Goal: Task Accomplishment & Management: Complete application form

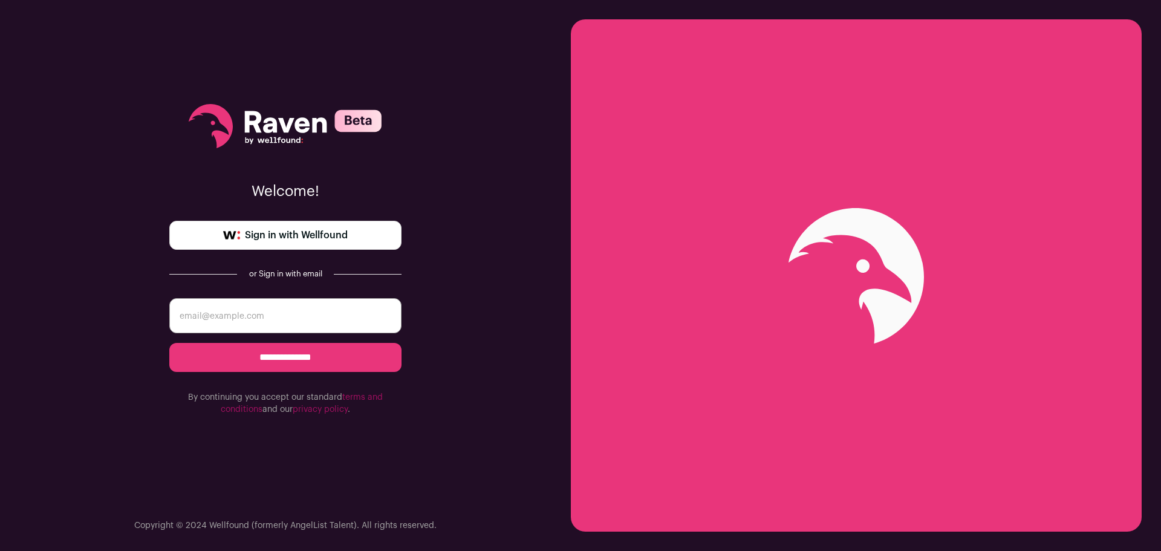
click at [276, 318] on input "email" at bounding box center [285, 315] width 232 height 35
click at [293, 323] on input "email" at bounding box center [285, 315] width 232 height 35
click at [493, 355] on div "**********" at bounding box center [285, 275] width 571 height 551
click at [272, 235] on span "Sign in with Wellfound" at bounding box center [296, 235] width 103 height 15
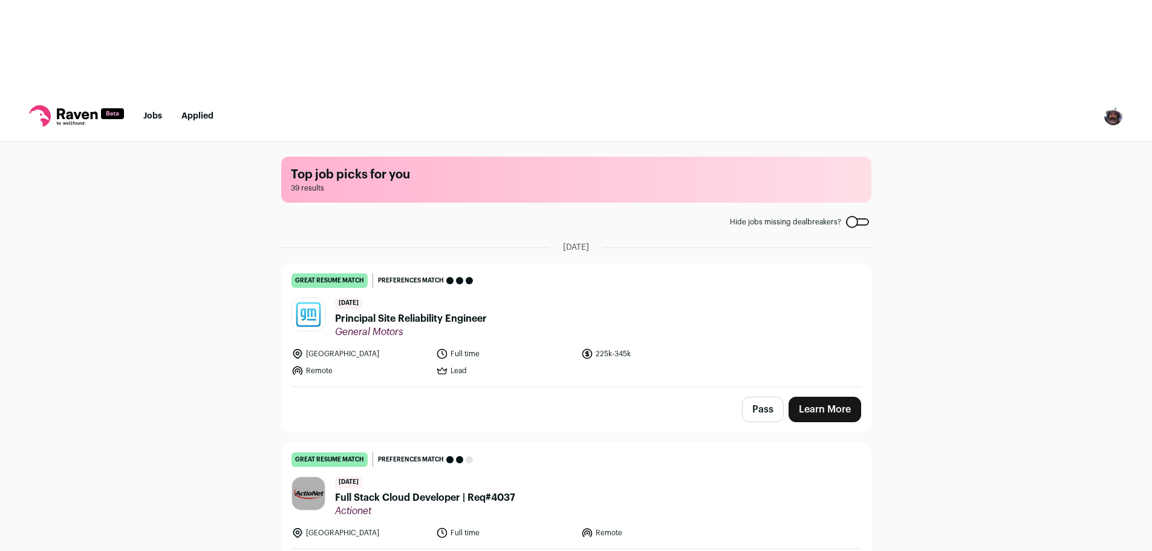
drag, startPoint x: 0, startPoint y: 0, endPoint x: 467, endPoint y: 119, distance: 482.3
click at [467, 142] on main "Top job picks for you 39 results Hide jobs missing dealbreakers? August 18th, 2…" at bounding box center [576, 391] width 619 height 498
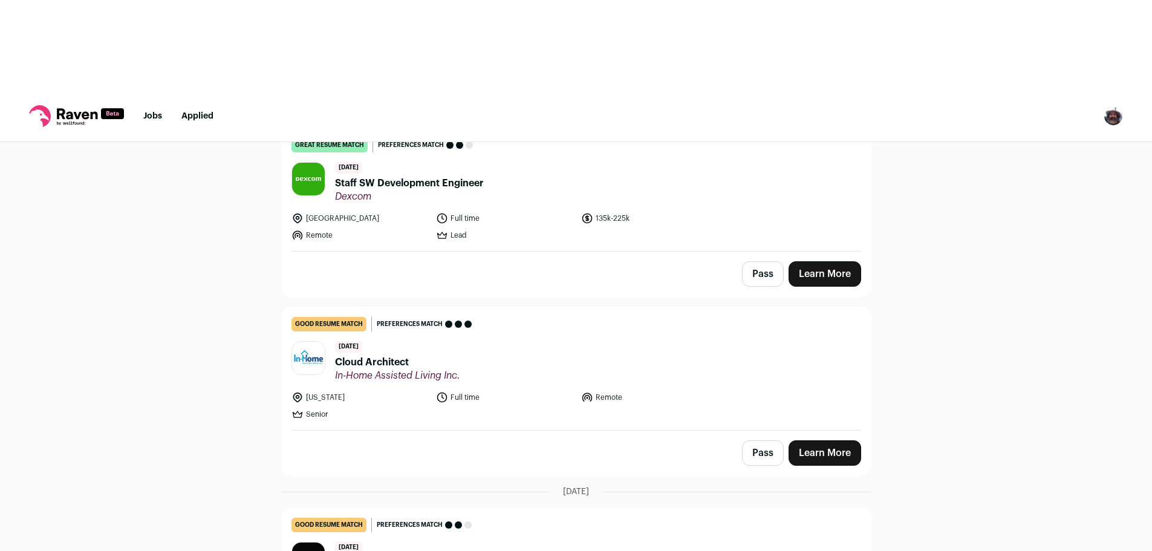
scroll to position [1270, 0]
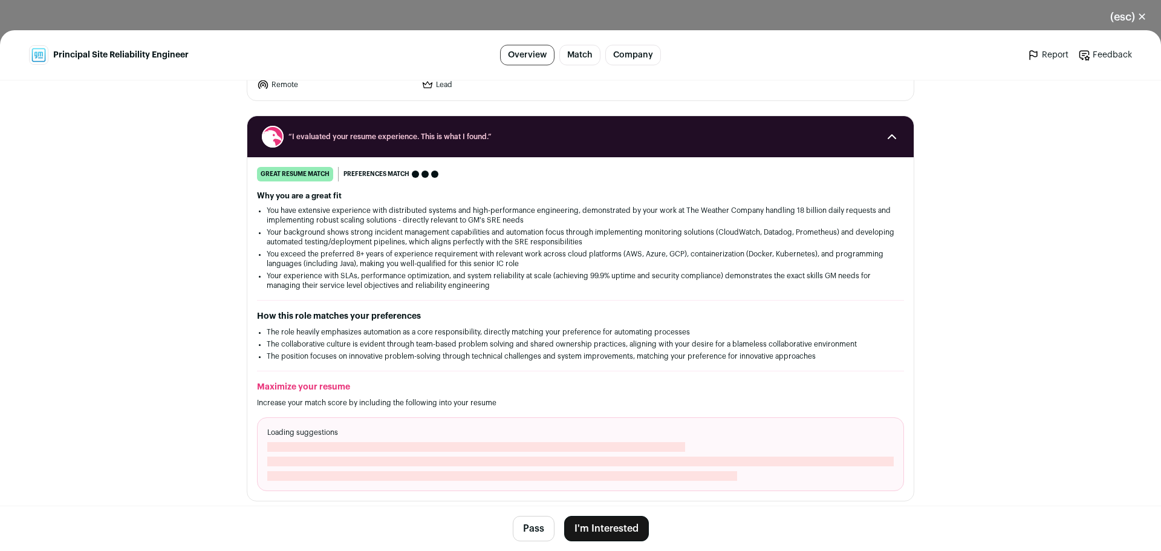
scroll to position [181, 0]
